Goal: Information Seeking & Learning: Check status

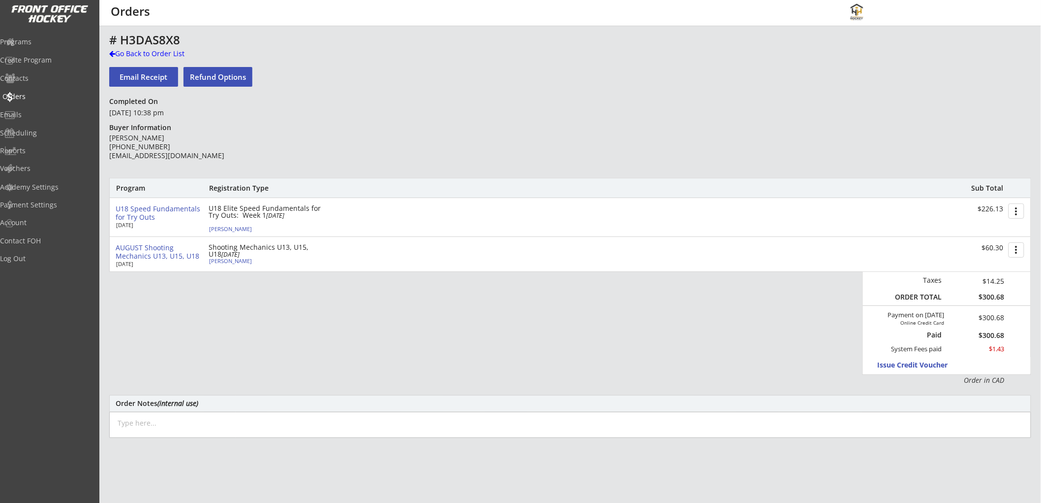
click at [47, 94] on div "Orders" at bounding box center [46, 96] width 89 height 7
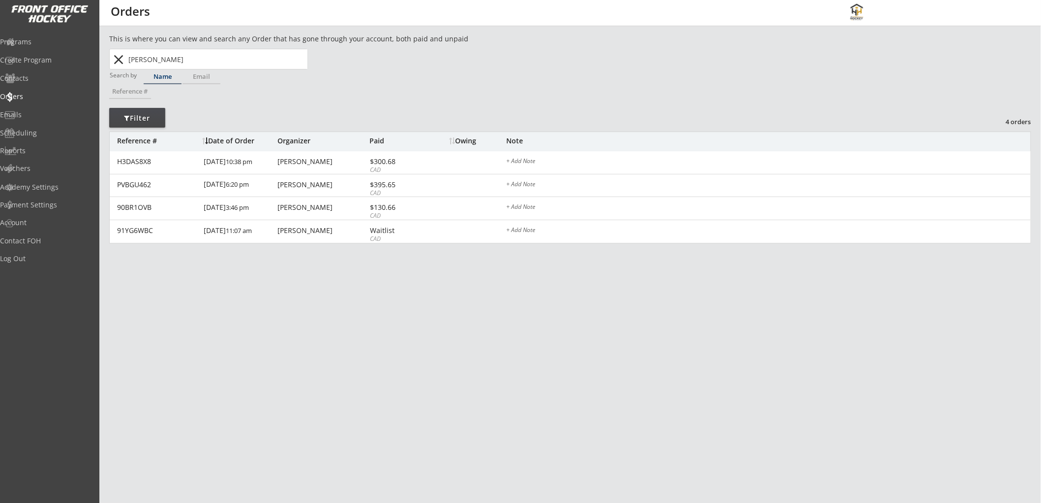
drag, startPoint x: 114, startPoint y: 55, endPoint x: 127, endPoint y: 62, distance: 14.5
click at [114, 56] on button "close" at bounding box center [119, 60] width 16 height 16
click at [208, 80] on div "Email" at bounding box center [202, 77] width 38 height 14
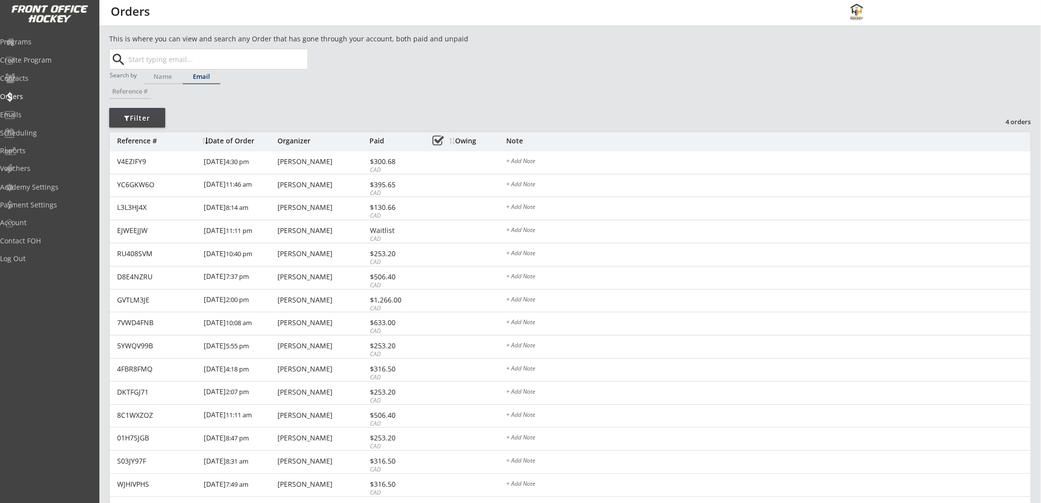
click at [214, 57] on input "text" at bounding box center [216, 59] width 181 height 20
paste input "mio.mele@gmail.com"
click at [225, 74] on p "mio.mele@gmail.com" at bounding box center [217, 78] width 180 height 13
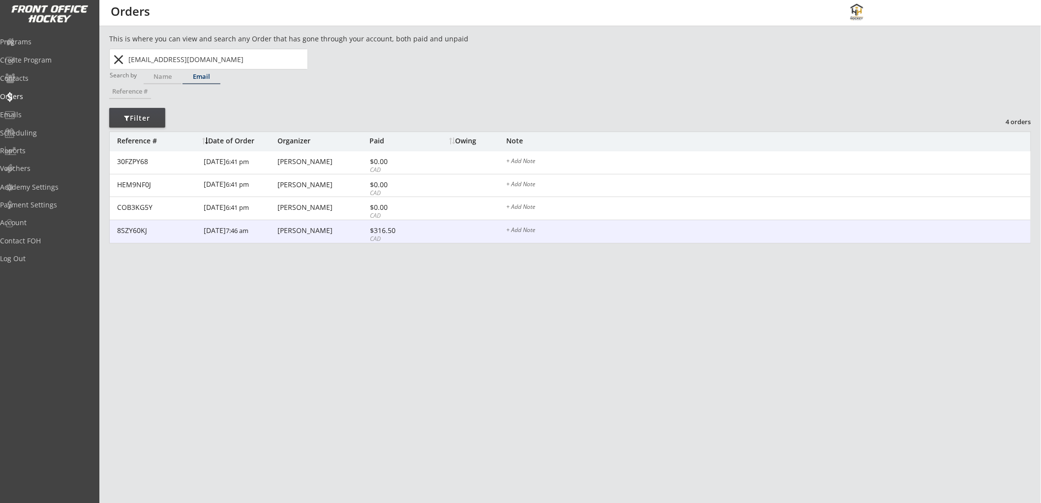
type input "mio.mele@gmail.com"
click at [392, 230] on div "$316.50" at bounding box center [396, 230] width 53 height 7
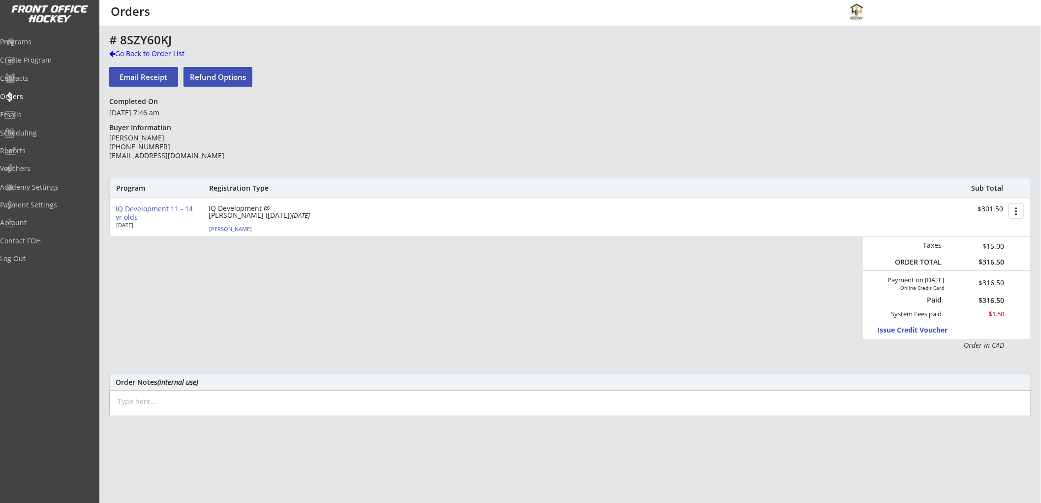
click at [179, 203] on div "IQ Development 11 - 14 yr olds Aug 5, 2025 IQ Development @ Rose Kohn (Aug 11) …" at bounding box center [570, 217] width 921 height 38
click at [188, 205] on div "IQ Development 11 - 14 yr olds" at bounding box center [158, 213] width 85 height 17
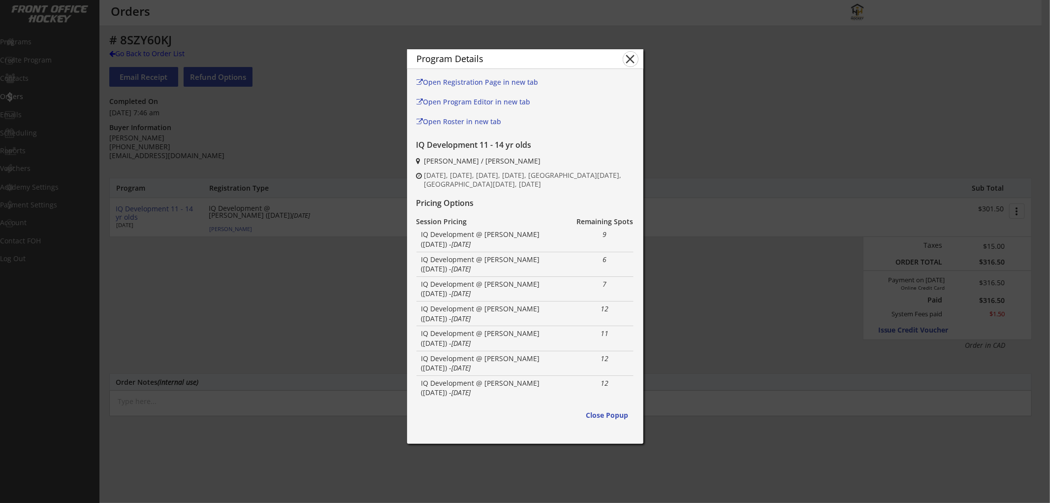
click at [628, 58] on button "close" at bounding box center [630, 59] width 15 height 15
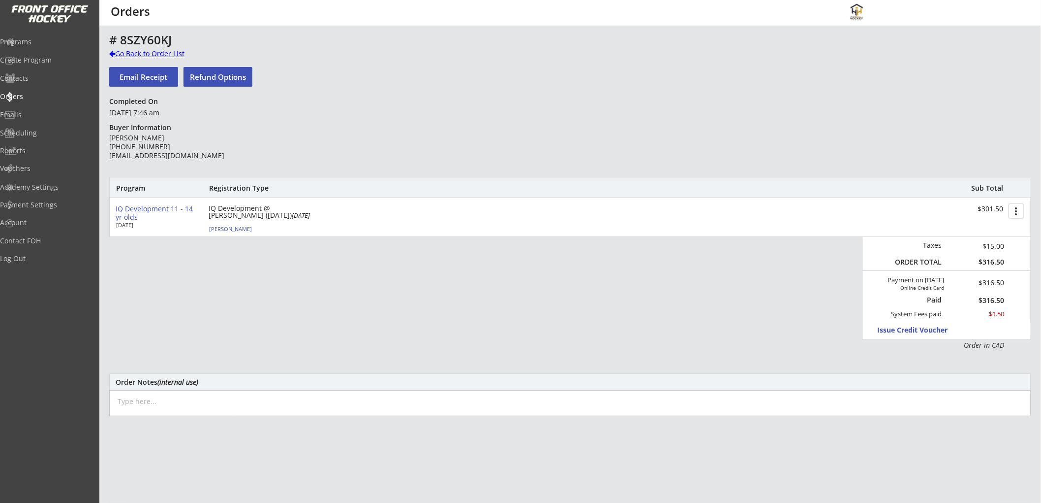
click at [114, 55] on div at bounding box center [112, 53] width 6 height 7
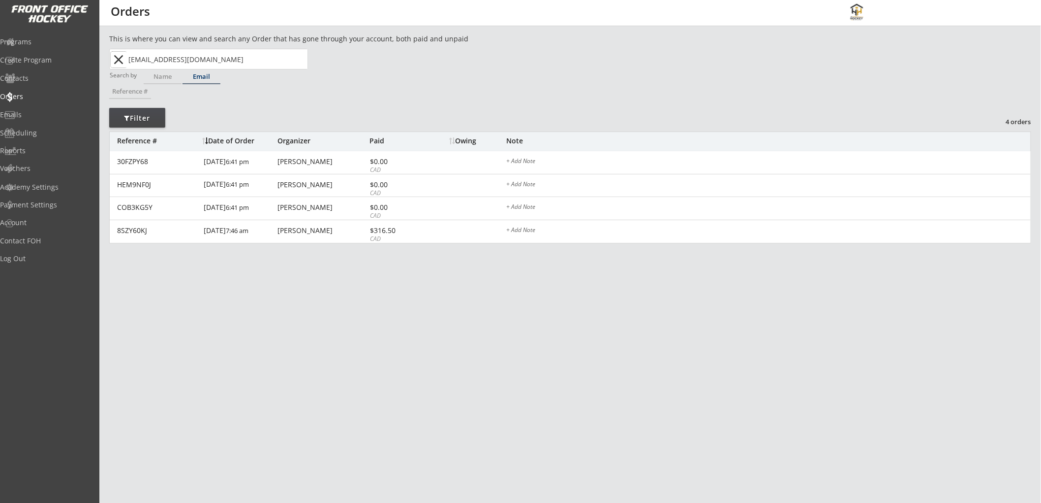
click at [120, 61] on button "close" at bounding box center [119, 60] width 16 height 16
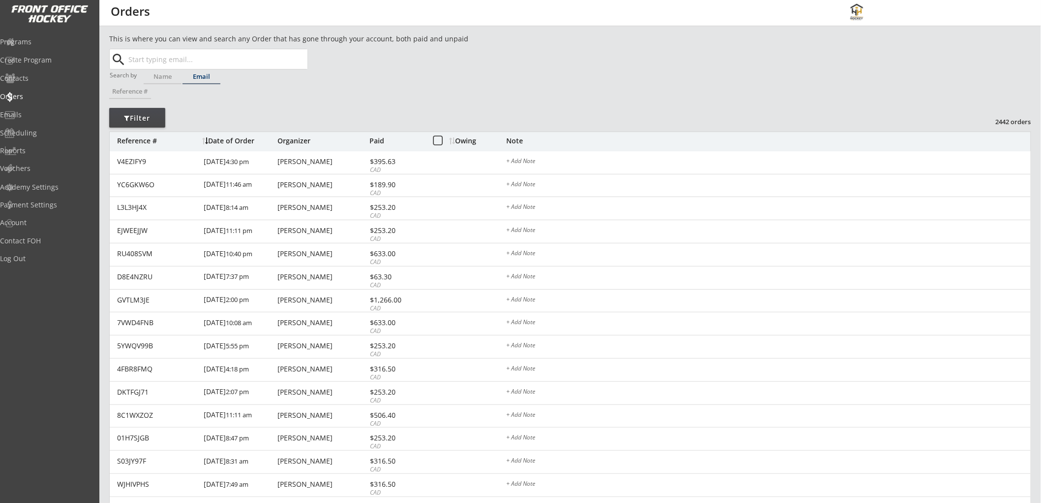
click at [188, 62] on input "text" at bounding box center [216, 59] width 181 height 20
paste input "[EMAIL_ADDRESS][DOMAIN_NAME]"
click at [188, 75] on strong "[EMAIL_ADDRESS][DOMAIN_NAME]" at bounding box center [196, 78] width 119 height 9
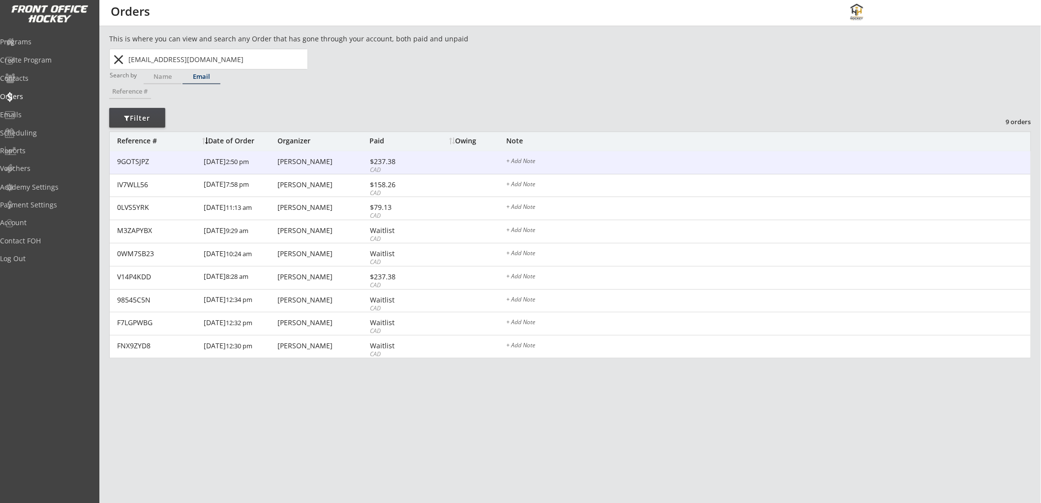
type input "[EMAIL_ADDRESS][DOMAIN_NAME]"
click at [433, 166] on div "9GOTSJPZ 8/02/25 2:50 pm Chantel Paulgaard $237.38 CAD + Add Note" at bounding box center [570, 162] width 921 height 23
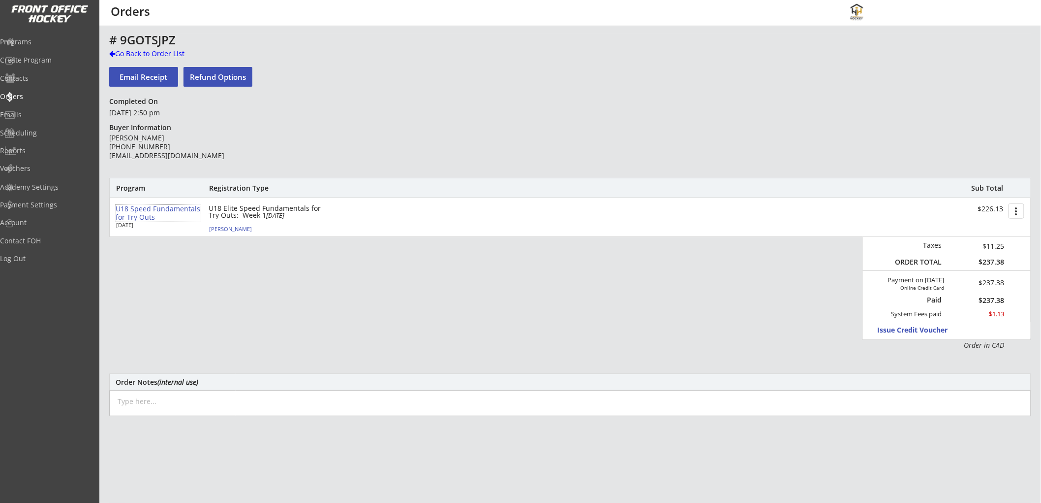
click at [135, 208] on div "U18 Speed Fundamentals for Try Outs" at bounding box center [158, 213] width 85 height 17
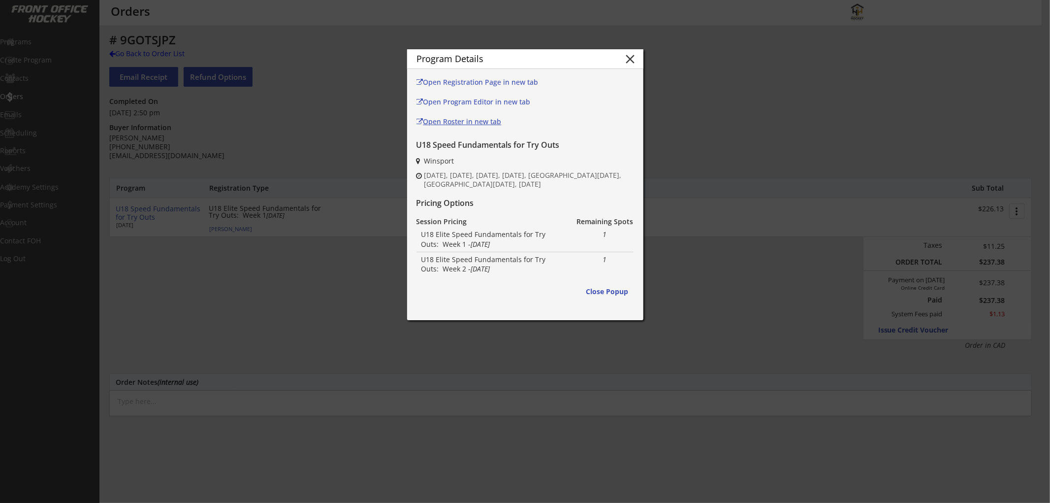
click at [480, 121] on div "Open Roster in new tab" at bounding box center [481, 121] width 130 height 7
click at [632, 55] on button "close" at bounding box center [630, 59] width 15 height 15
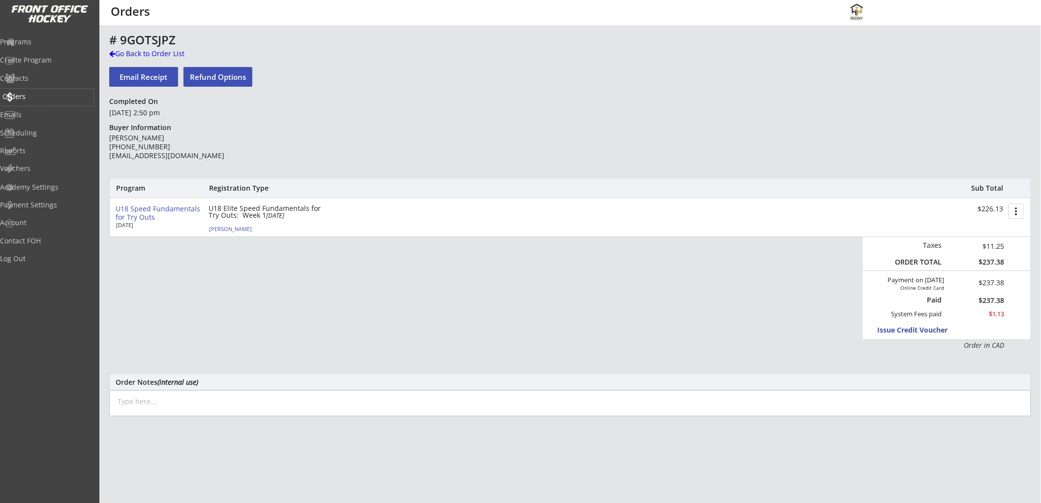
click at [39, 93] on div "Orders" at bounding box center [46, 96] width 89 height 7
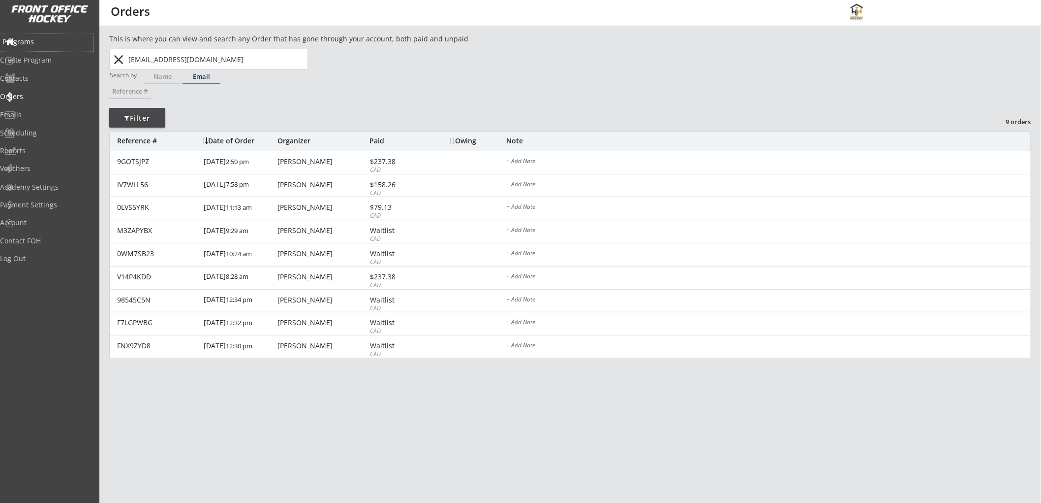
click at [38, 38] on div "Programs" at bounding box center [46, 41] width 89 height 7
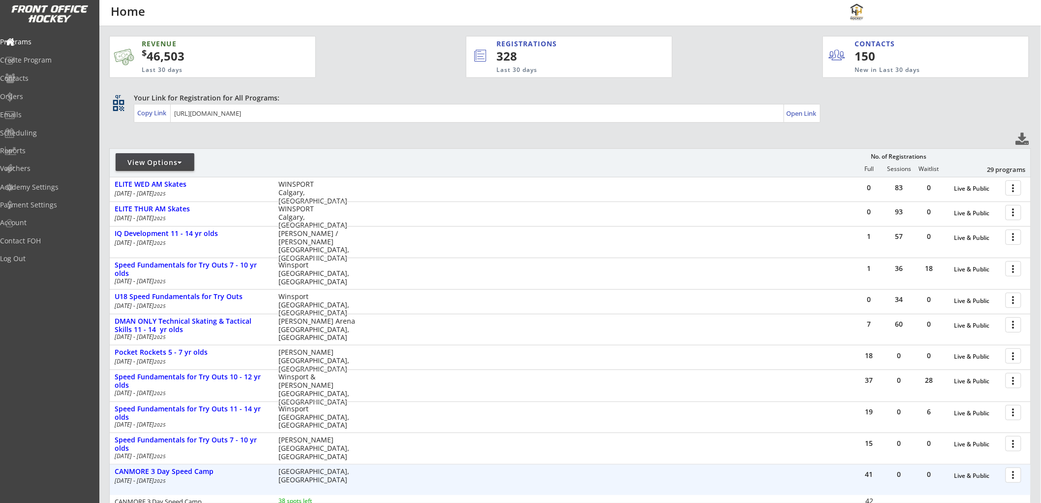
click at [169, 158] on div "View Options" at bounding box center [155, 162] width 79 height 10
select select ""Upcoming Programs""
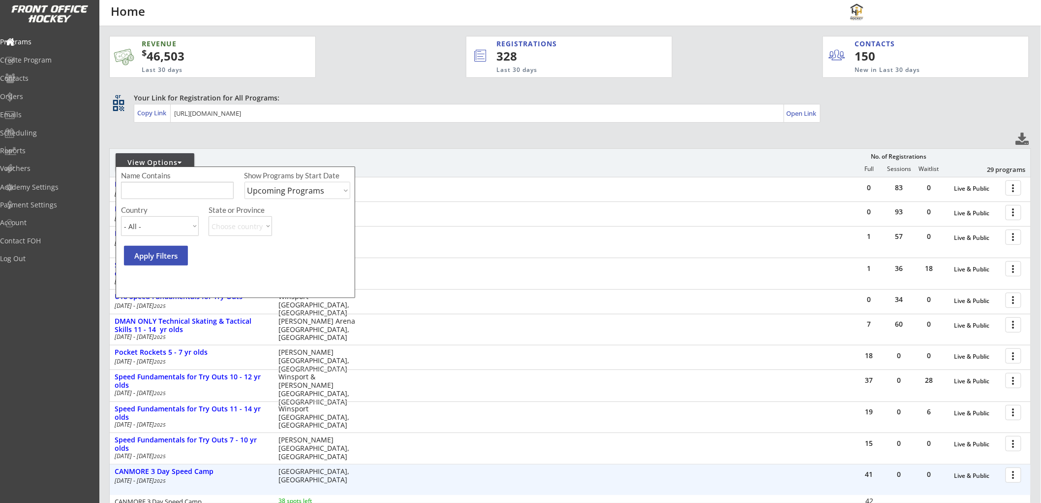
click at [179, 196] on input "input" at bounding box center [177, 190] width 113 height 17
type input "13"
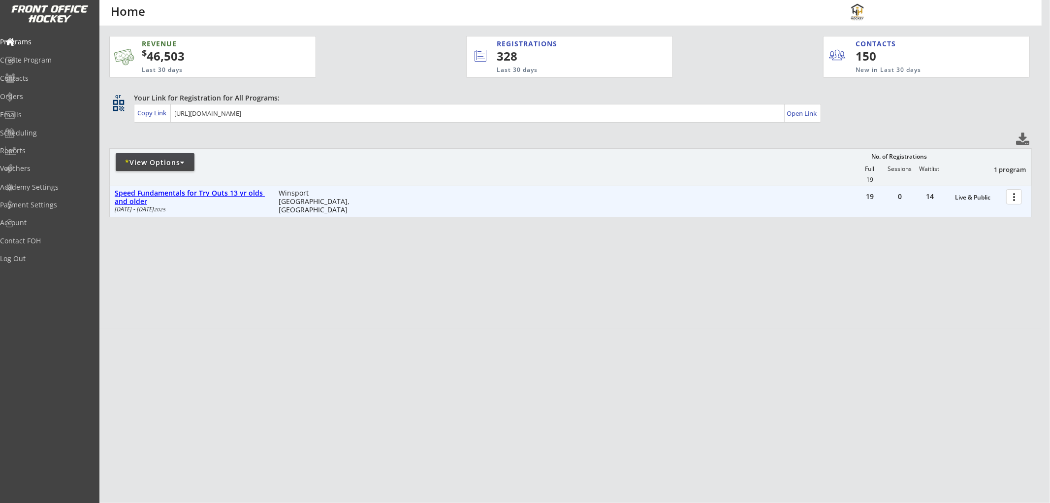
click at [179, 191] on div "Speed Fundamentals for Try Outs 13 yr olds and older" at bounding box center [192, 197] width 154 height 17
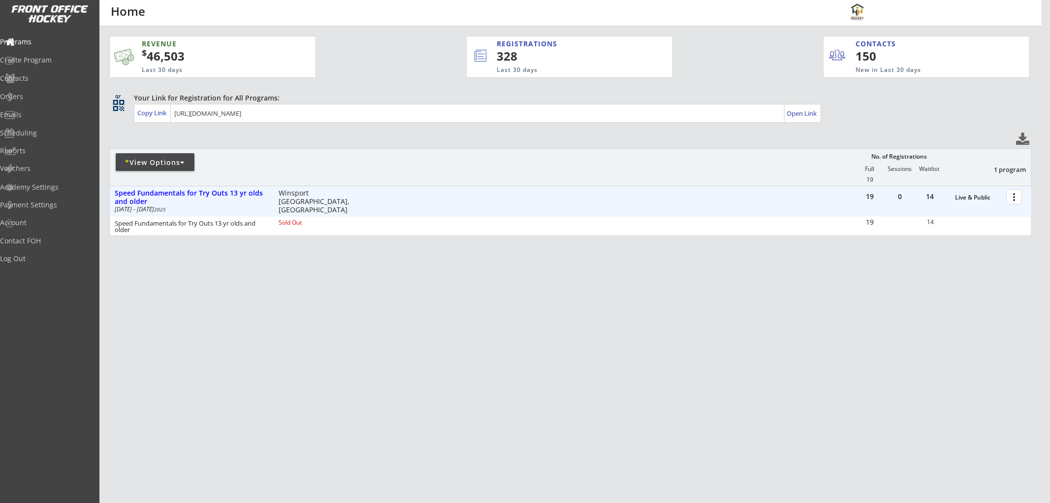
click at [1016, 194] on div at bounding box center [1015, 196] width 17 height 17
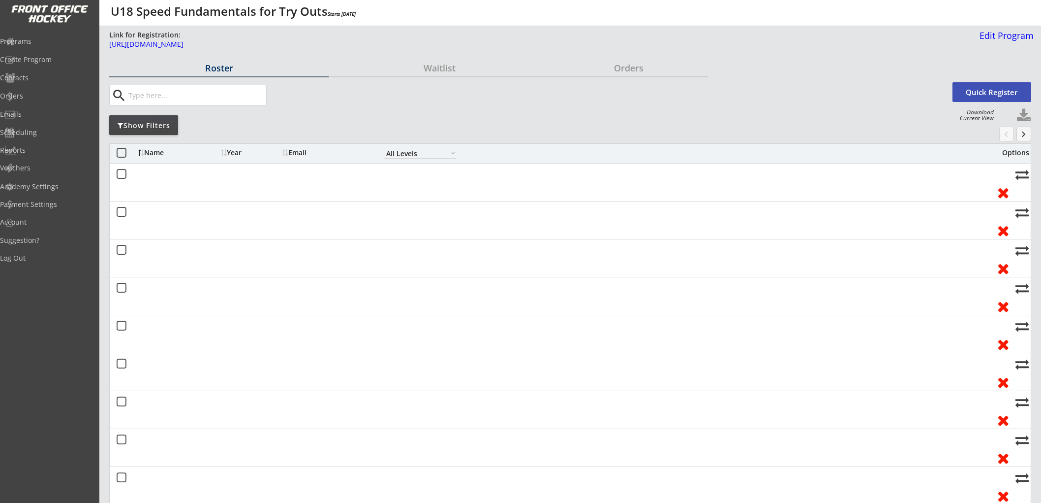
select select ""All Levels""
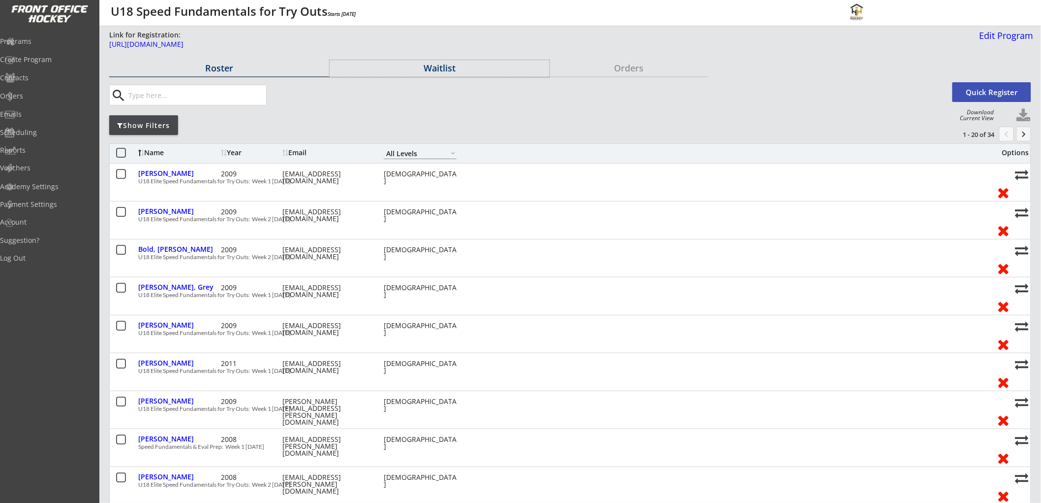
click at [433, 64] on div "Waitlist" at bounding box center [440, 67] width 220 height 9
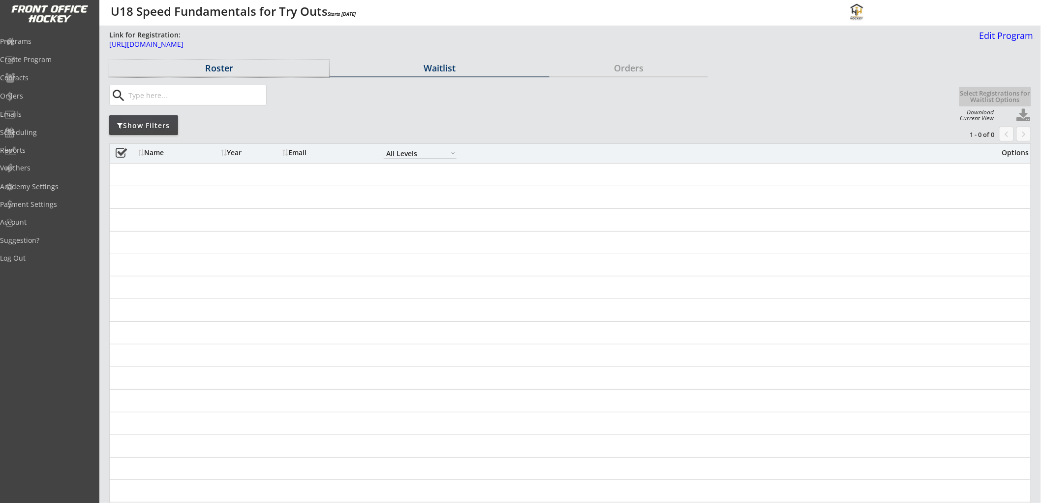
click at [228, 64] on div "Roster" at bounding box center [219, 67] width 220 height 9
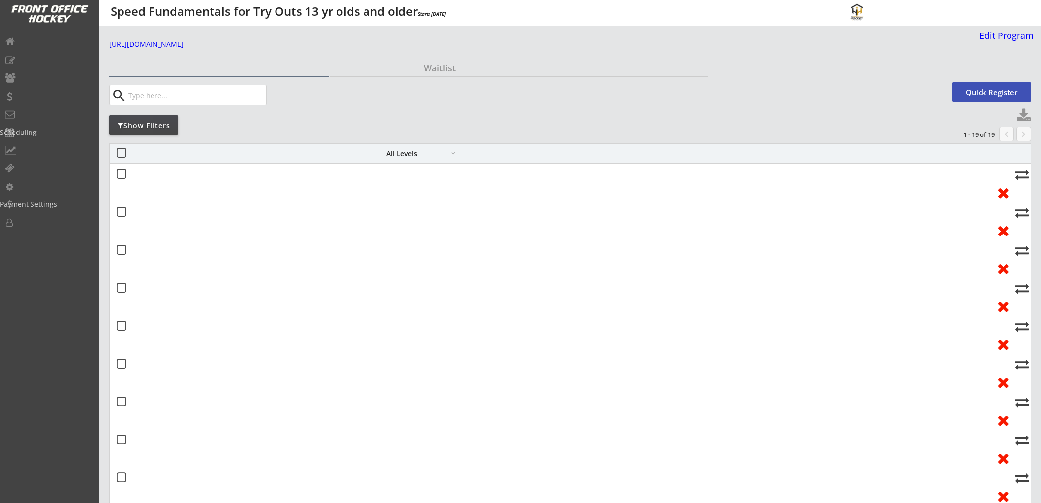
select select ""All Levels""
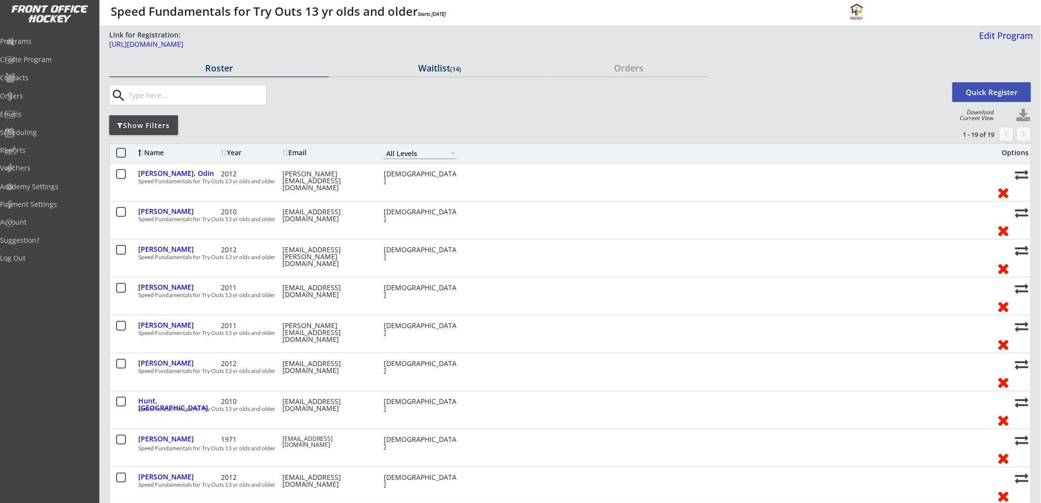
click at [445, 64] on div "Waitlist (14)" at bounding box center [440, 67] width 220 height 9
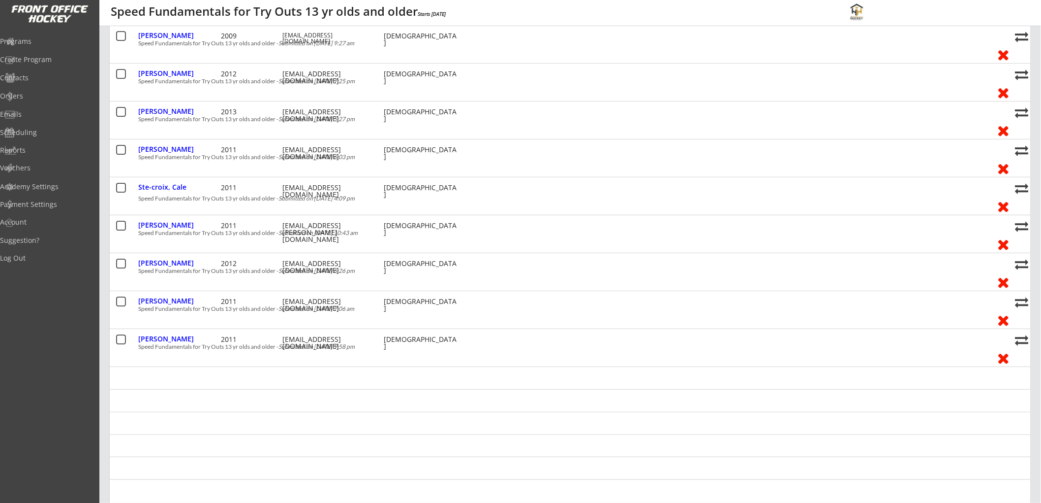
scroll to position [328, 0]
